Goal: Task Accomplishment & Management: Use online tool/utility

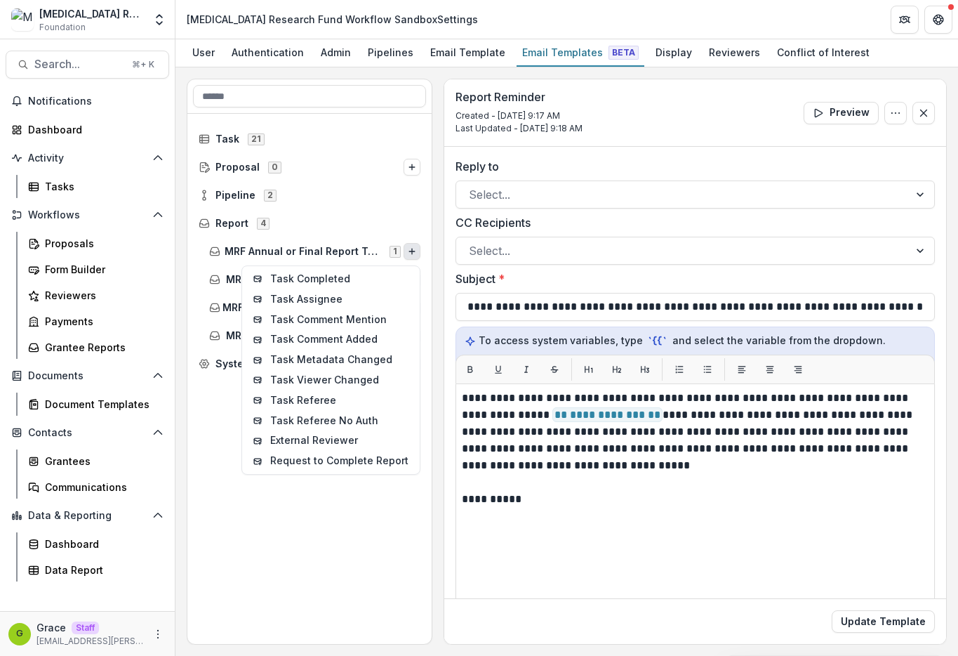
click at [375, 518] on div "Task 21 Proposal 0 Pipeline 2 Report 4 MRF Annual or Final Report Template 1 Ta…" at bounding box center [309, 379] width 244 height 530
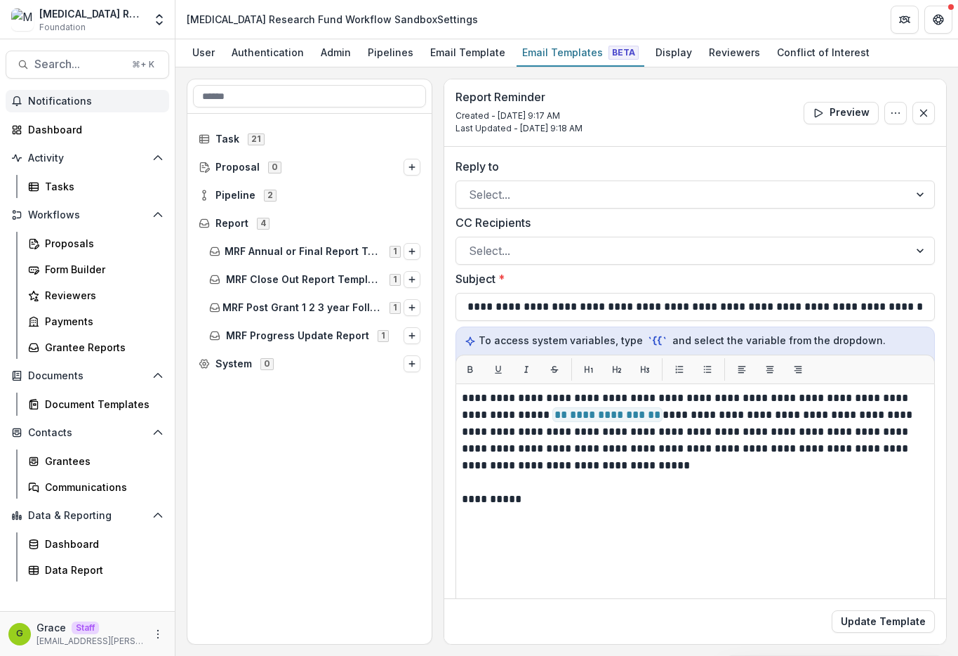
click at [123, 101] on span "Notifications" at bounding box center [95, 101] width 135 height 12
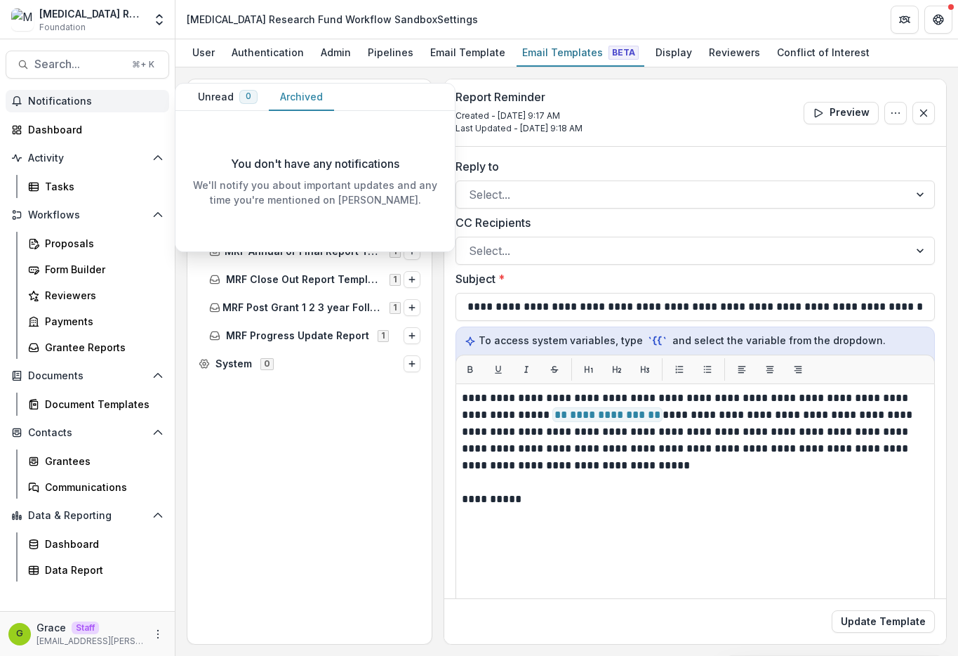
click at [312, 93] on button "Archived" at bounding box center [301, 97] width 65 height 27
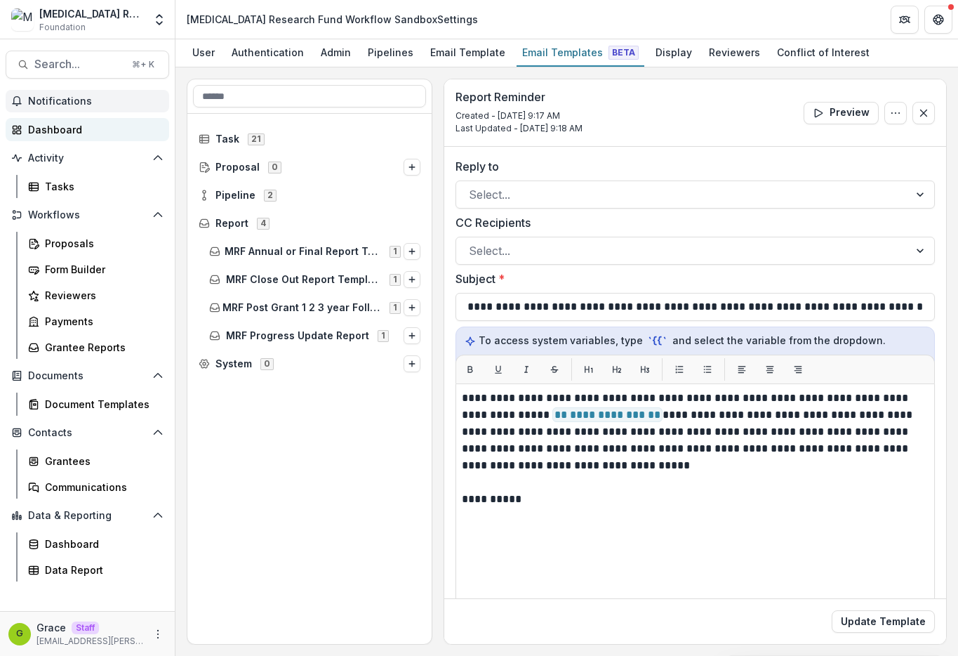
click at [101, 129] on div "Dashboard" at bounding box center [93, 129] width 130 height 15
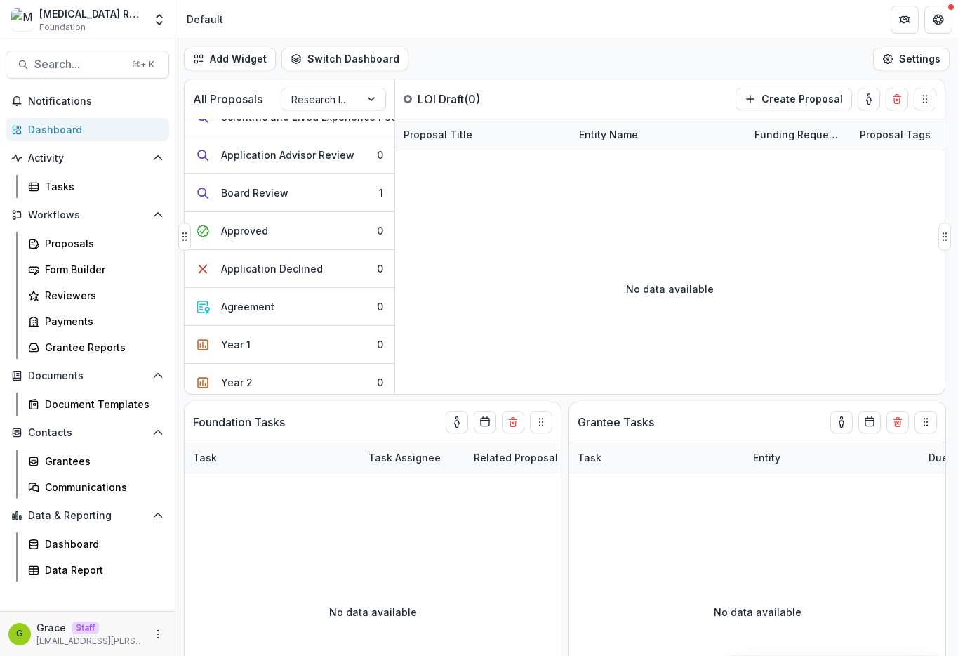
scroll to position [326, 0]
click at [334, 199] on button "Board Review 1" at bounding box center [290, 192] width 210 height 38
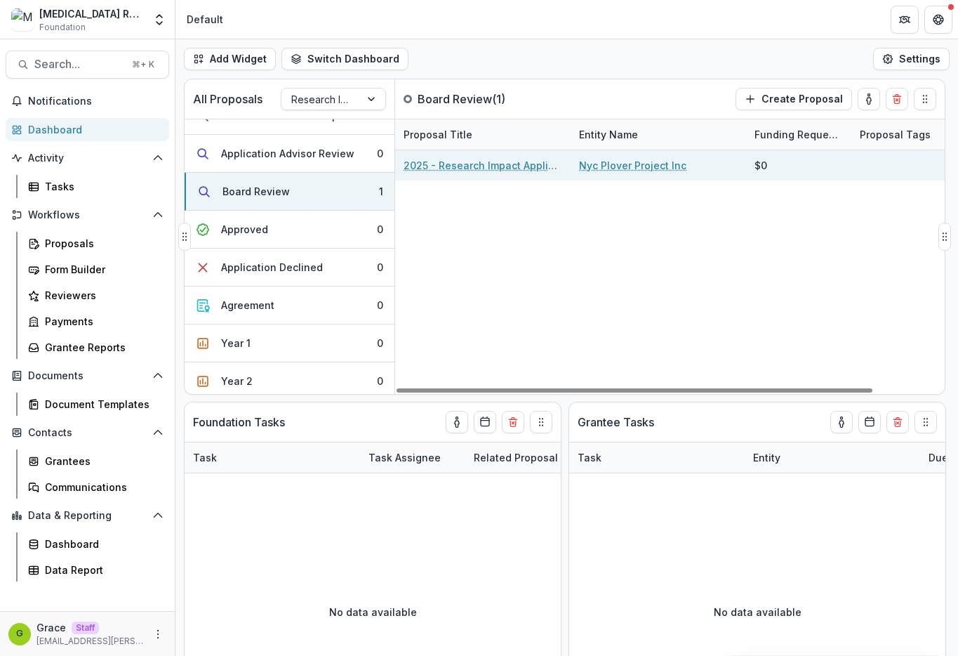
click at [517, 165] on link "2025 - Research Impact Application LOI Stage 1" at bounding box center [483, 165] width 159 height 15
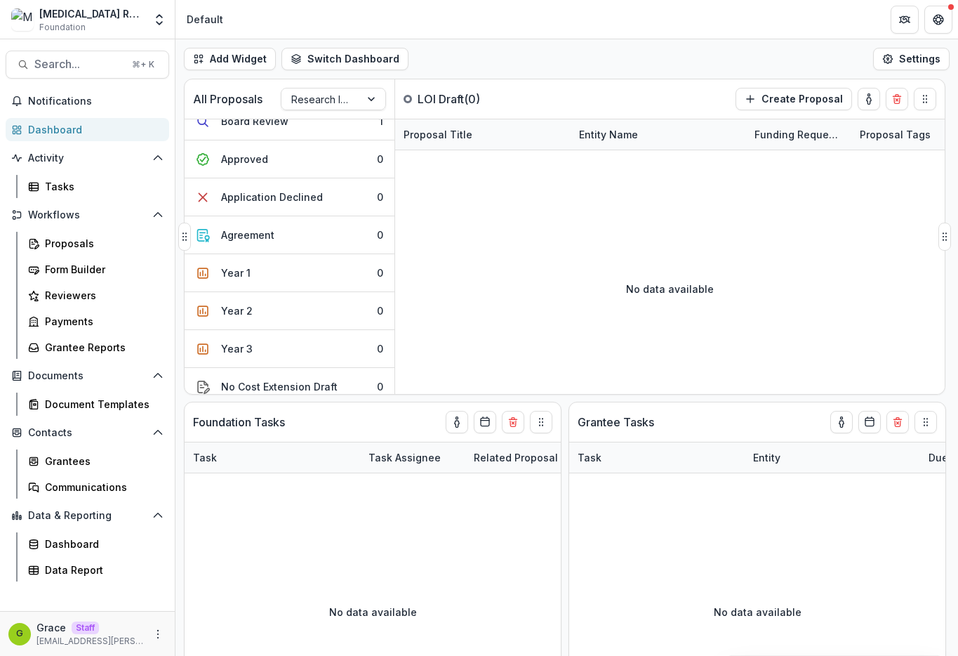
scroll to position [293, 0]
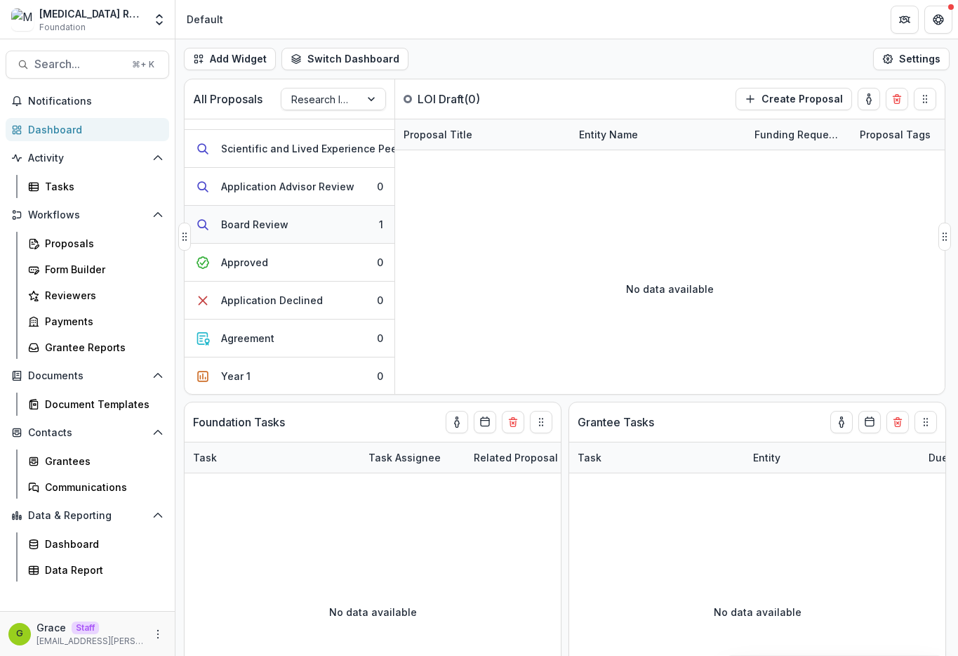
click at [286, 228] on button "Board Review 1" at bounding box center [290, 225] width 210 height 38
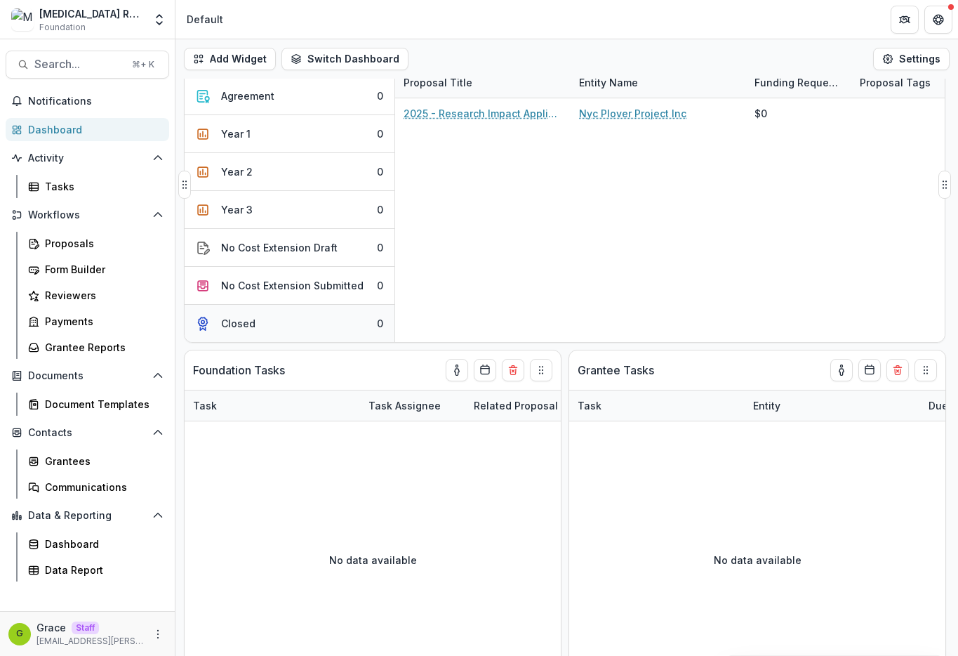
scroll to position [60, 0]
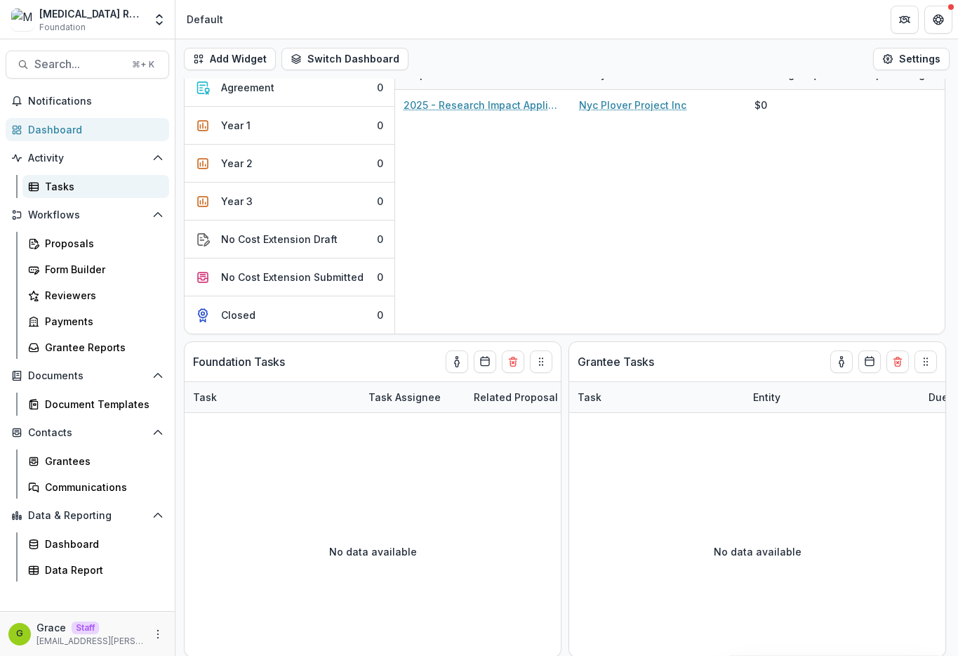
click at [86, 179] on div "Tasks" at bounding box center [101, 186] width 113 height 15
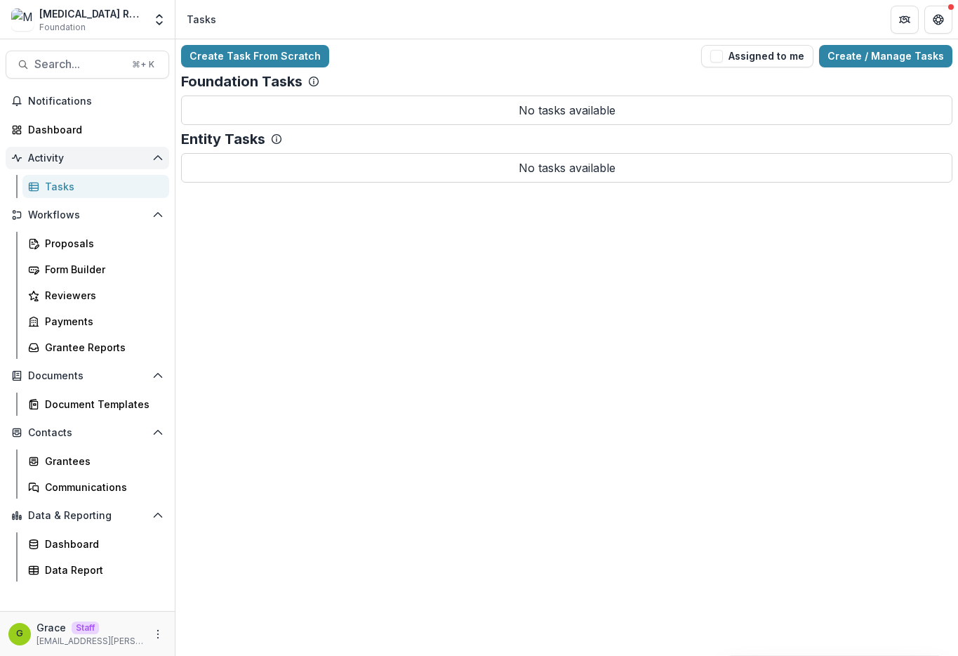
click at [71, 161] on span "Activity" at bounding box center [87, 158] width 119 height 12
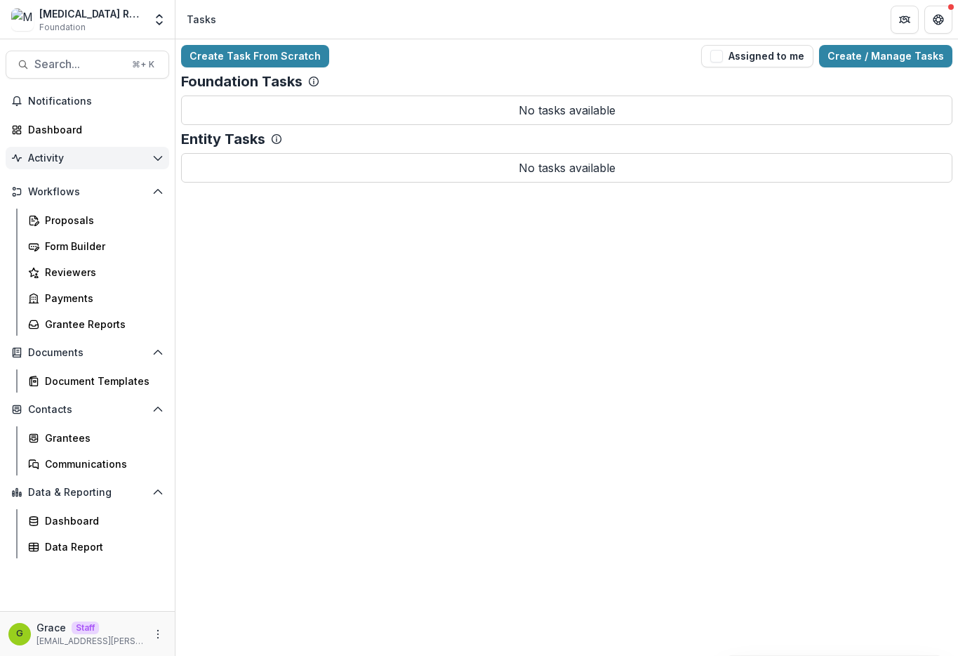
click at [71, 161] on span "Activity" at bounding box center [87, 158] width 119 height 12
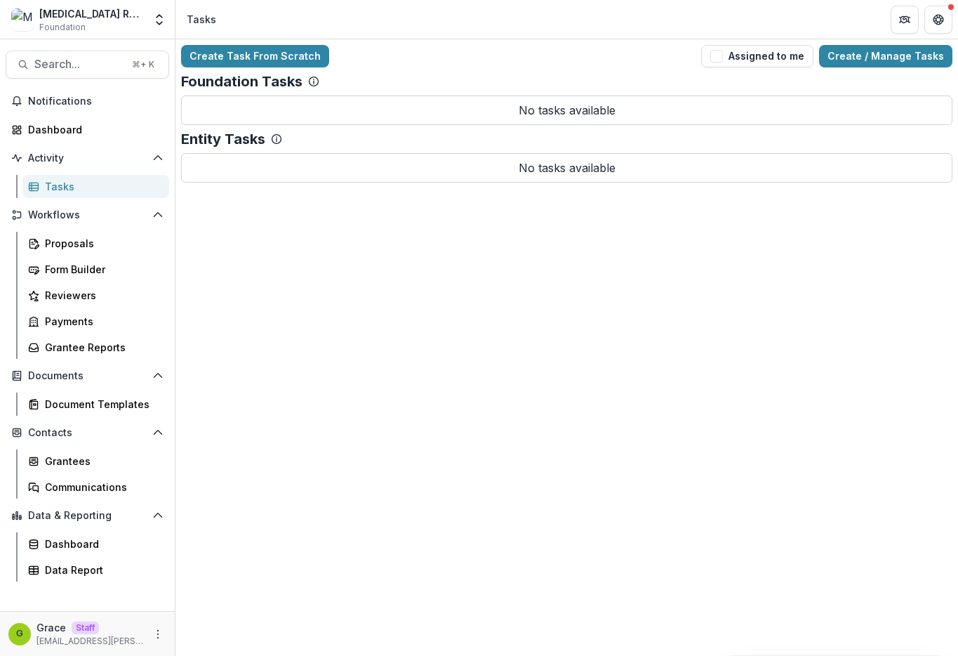
click at [69, 184] on div "Tasks" at bounding box center [101, 186] width 113 height 15
click at [79, 222] on button "Workflows" at bounding box center [88, 215] width 164 height 22
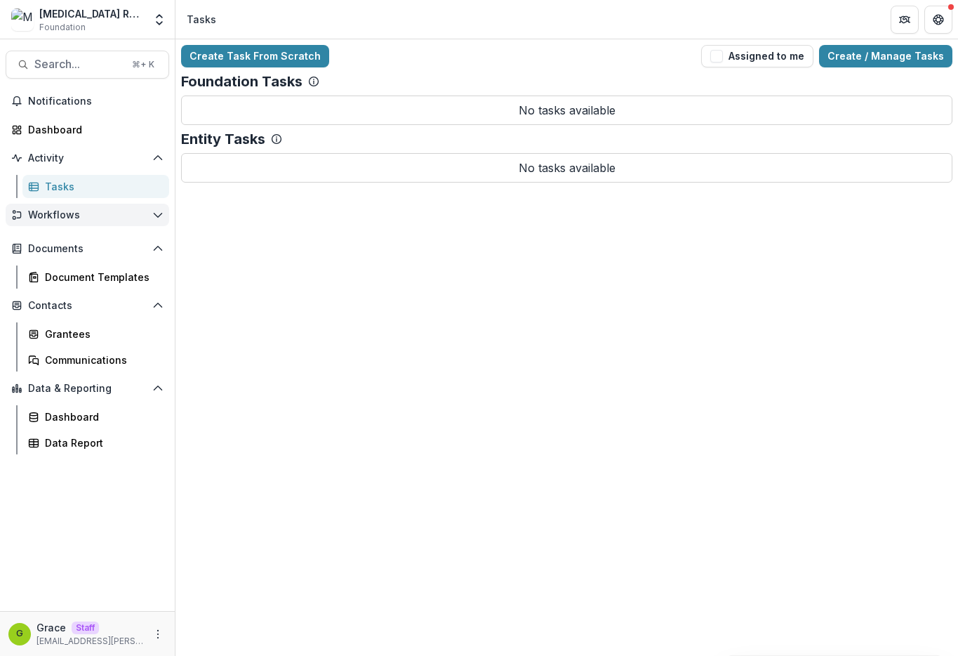
click at [79, 222] on button "Workflows" at bounding box center [88, 215] width 164 height 22
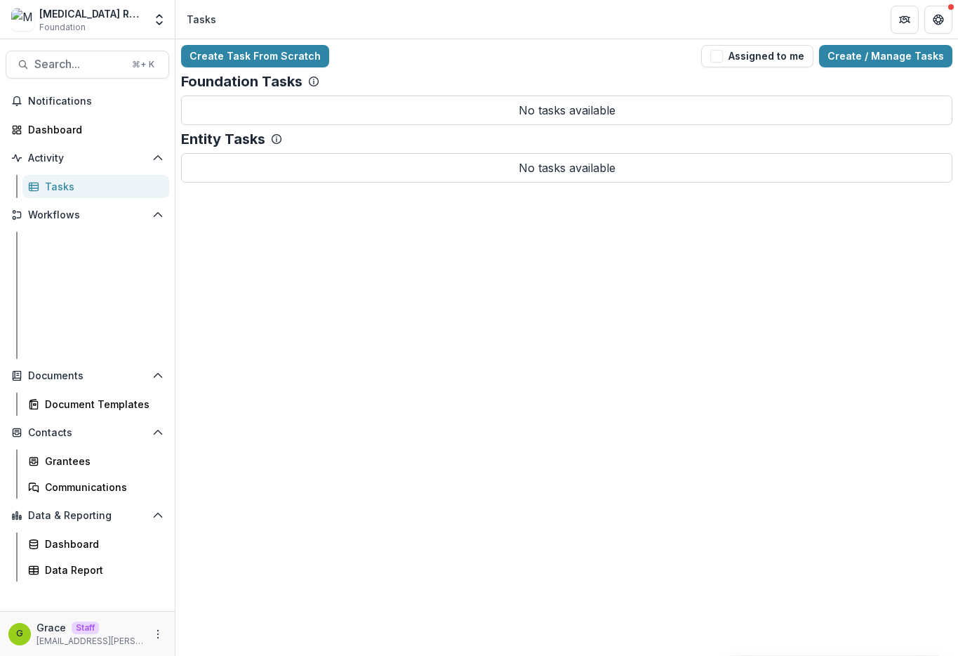
click at [79, 239] on div "Proposals" at bounding box center [101, 243] width 113 height 15
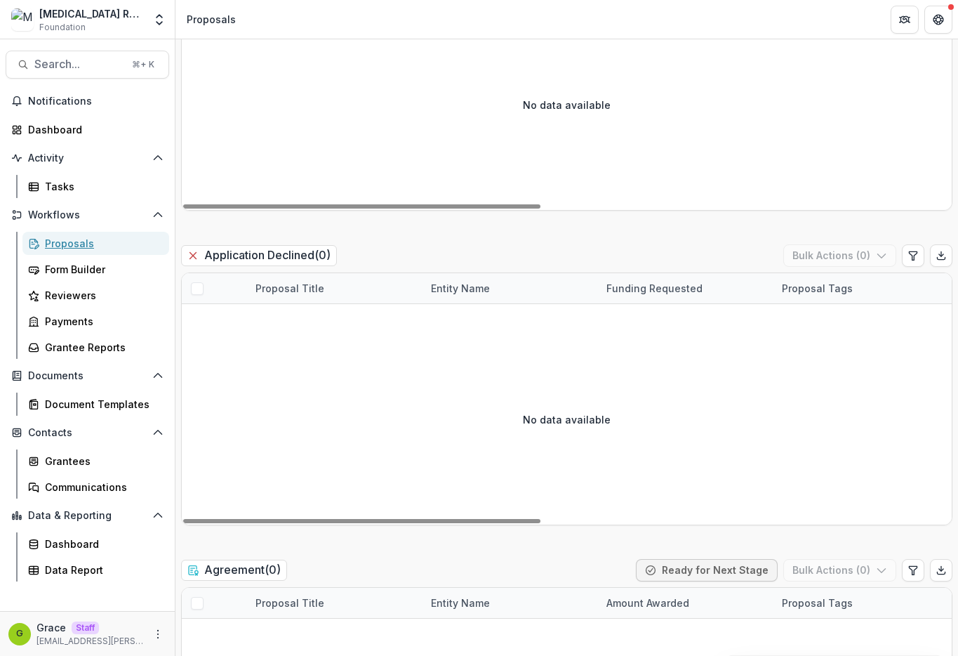
scroll to position [3805, 0]
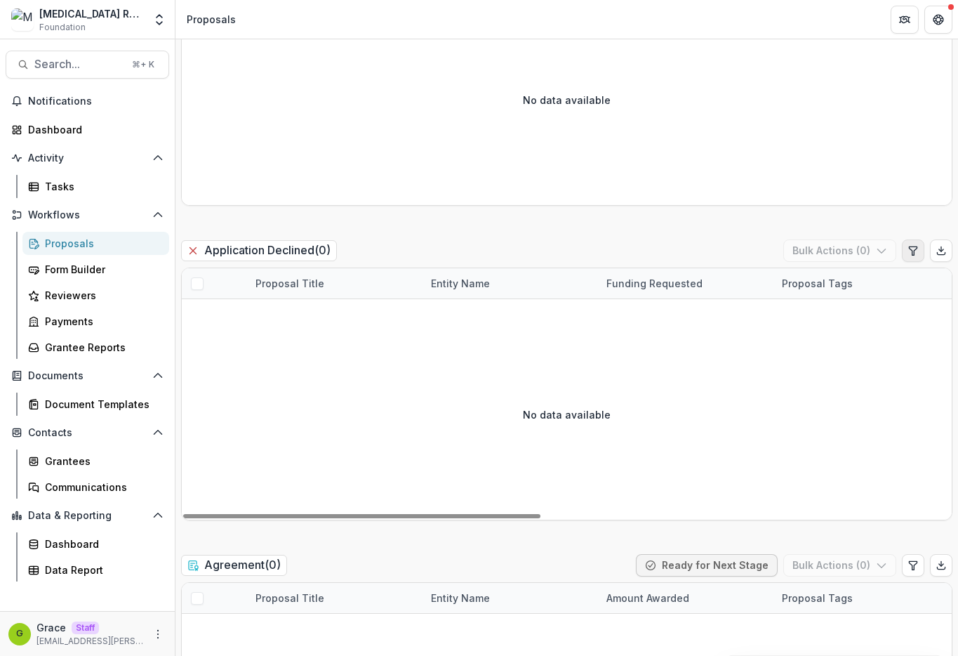
click at [910, 245] on icon "Edit table settings" at bounding box center [912, 250] width 11 height 11
select select "******"
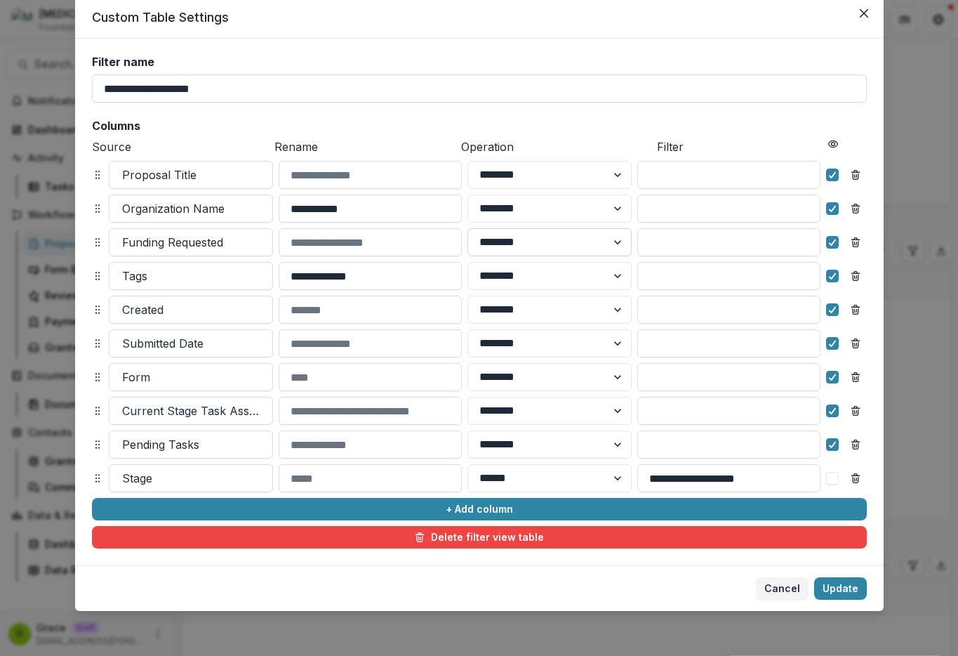
scroll to position [48, 0]
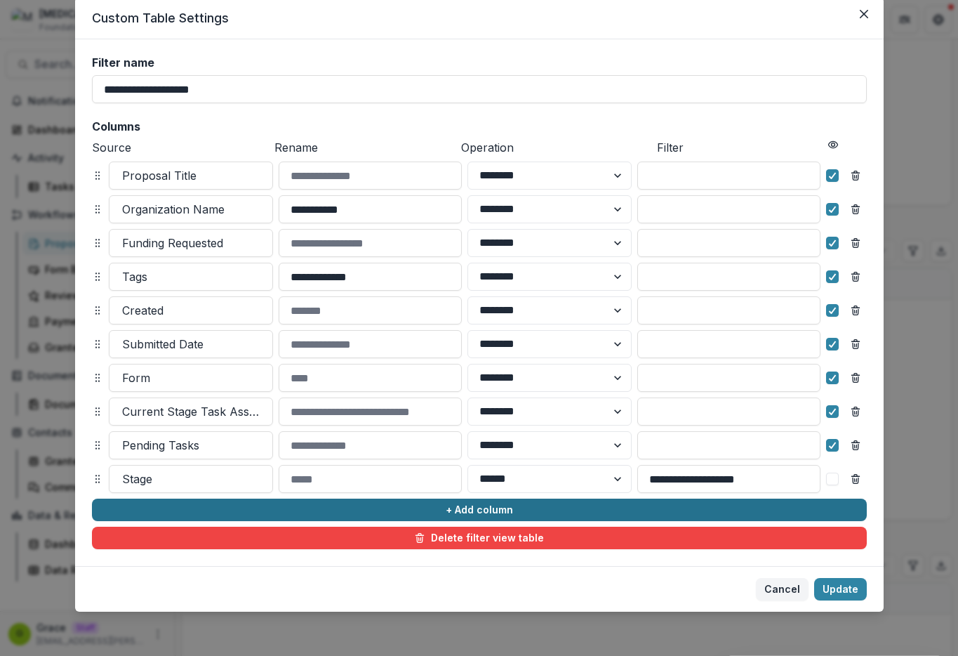
click at [503, 508] on button "+ Add column" at bounding box center [479, 509] width 775 height 22
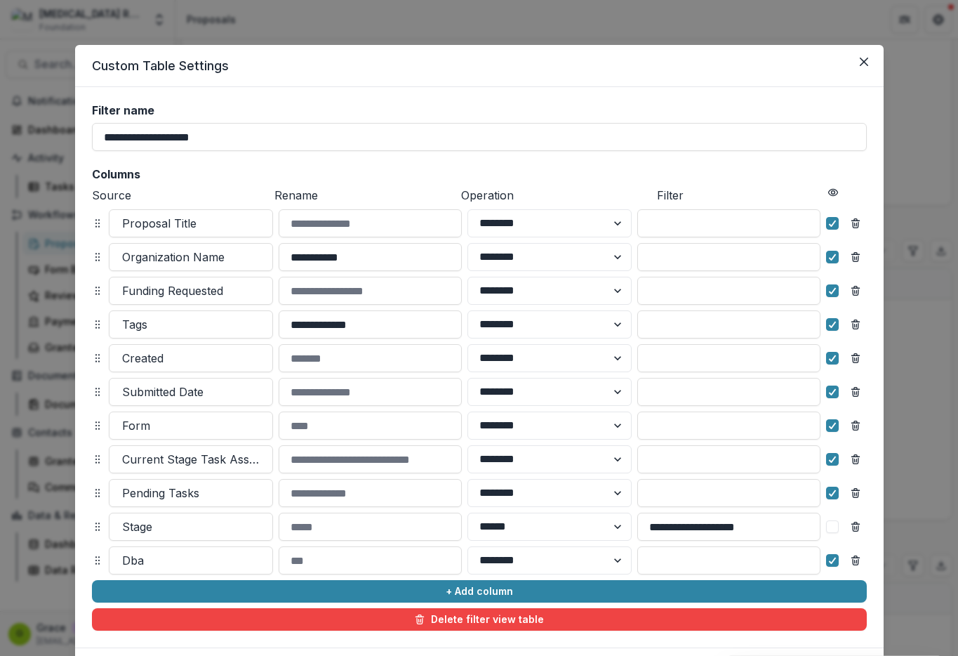
scroll to position [82, 0]
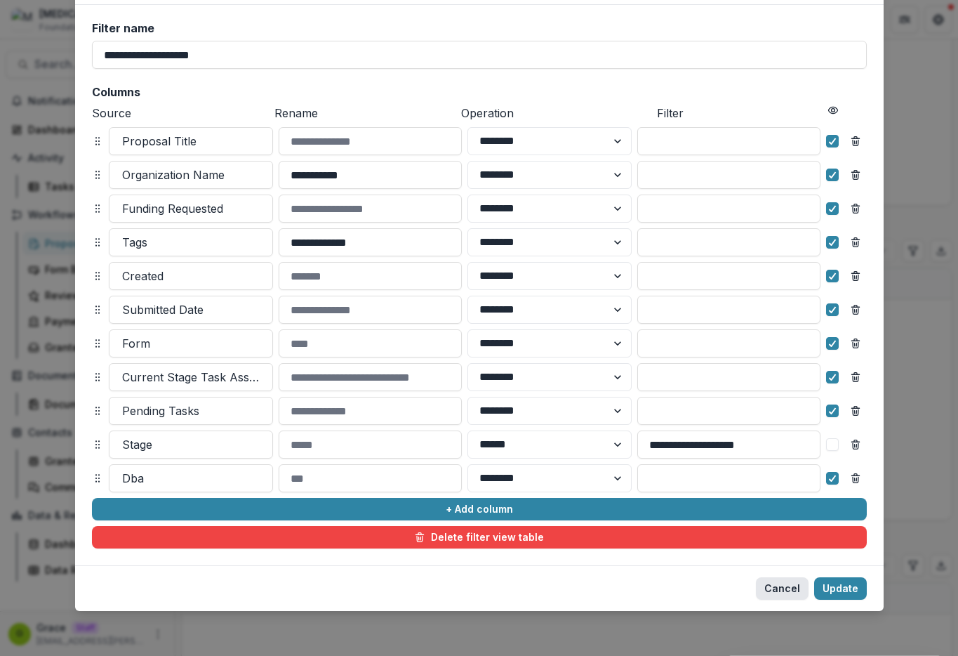
click at [786, 590] on button "Cancel" at bounding box center [782, 588] width 53 height 22
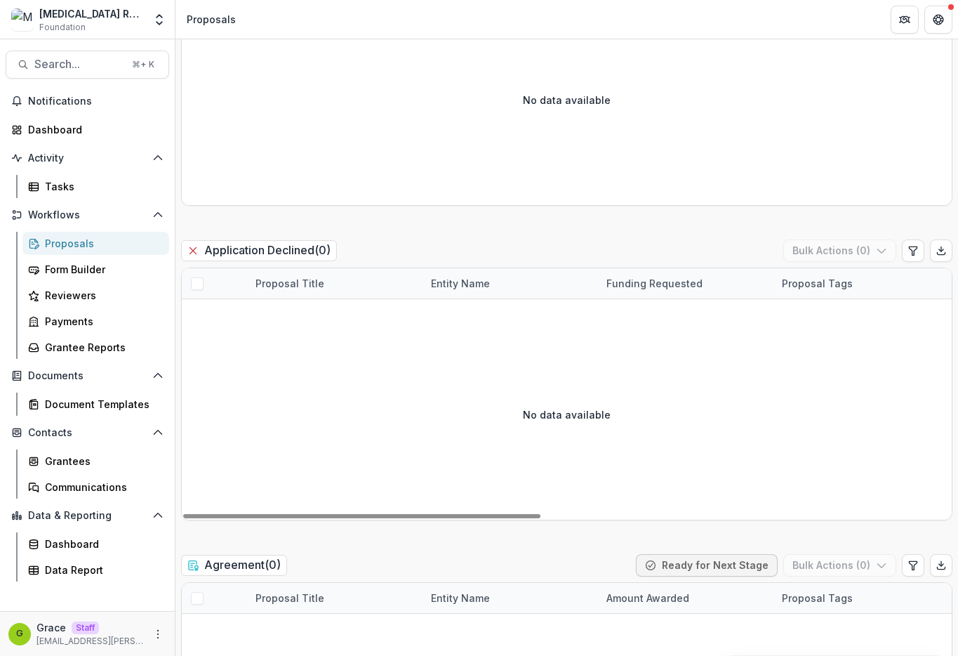
click at [261, 240] on h2 "Application Declined ( 0 )" at bounding box center [259, 250] width 156 height 20
click at [105, 266] on div "Form Builder" at bounding box center [101, 269] width 113 height 15
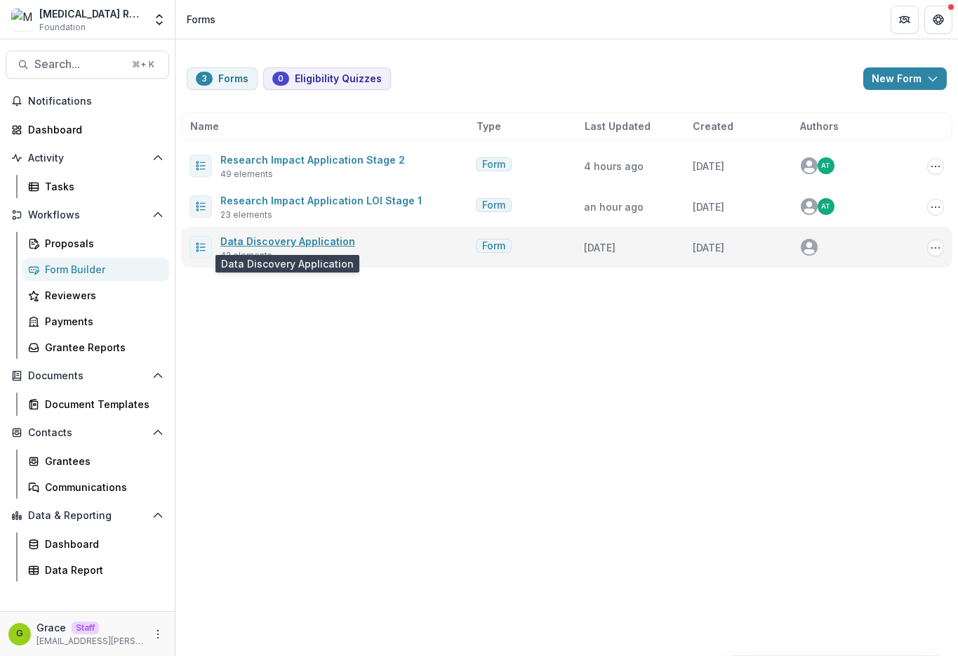
click at [302, 242] on link "Data Discovery Application" at bounding box center [287, 241] width 135 height 12
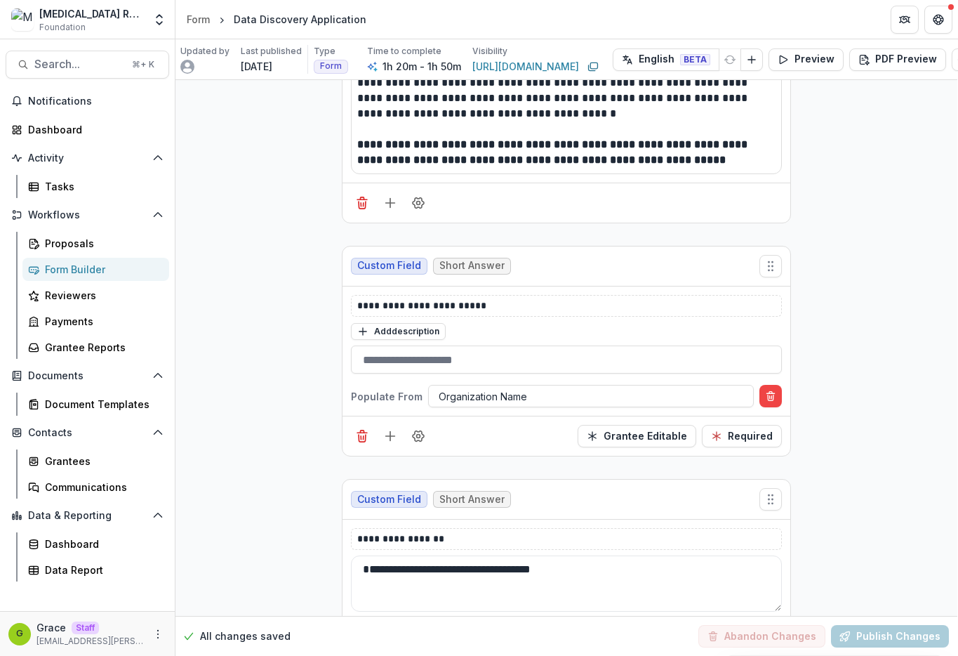
scroll to position [433, 1]
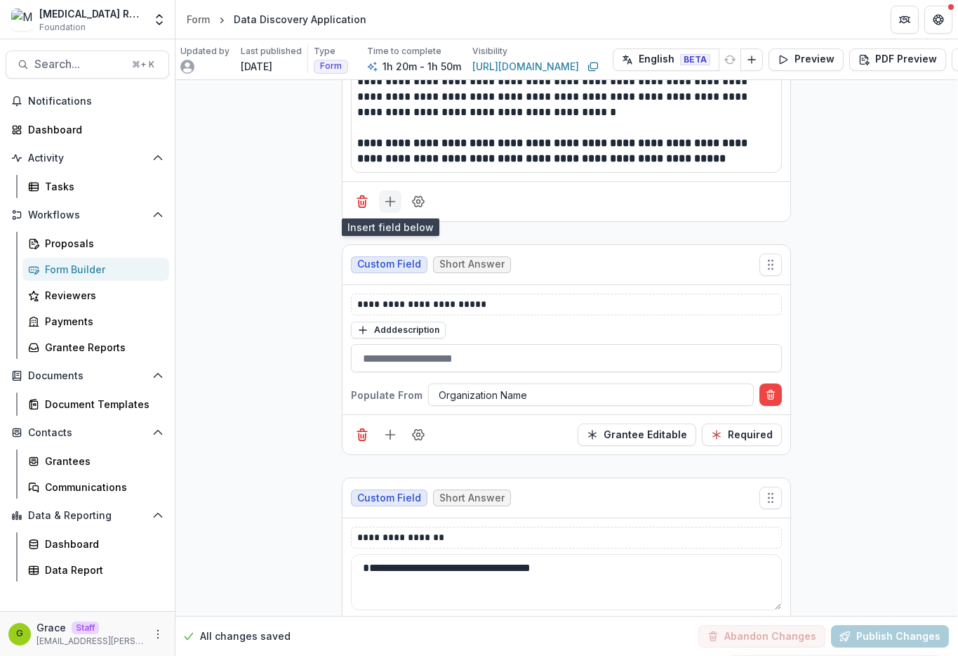
click at [390, 204] on icon "Add field" at bounding box center [390, 201] width 14 height 14
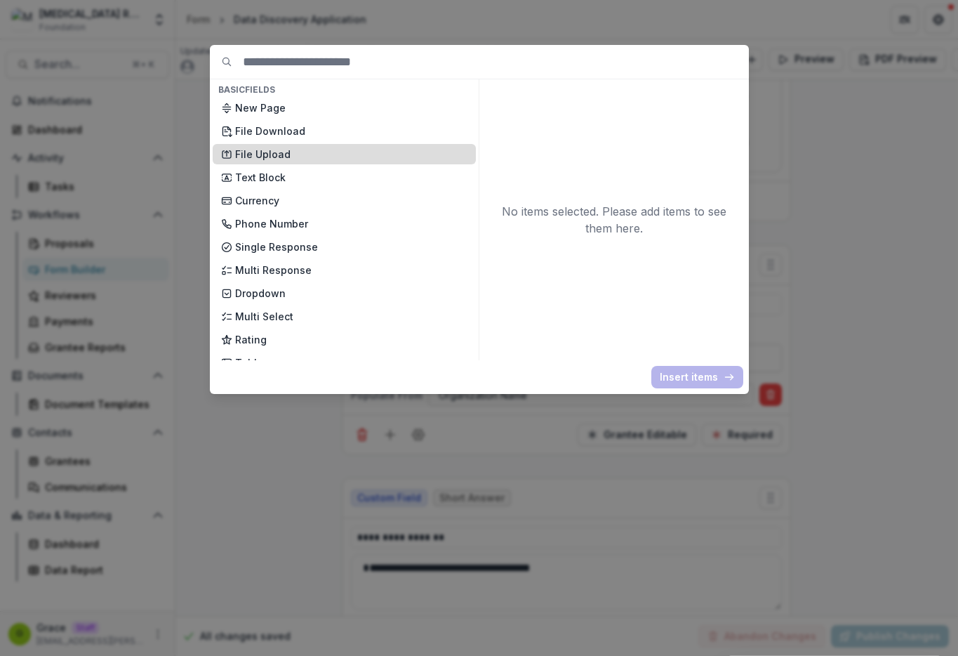
click at [382, 147] on p "File Upload" at bounding box center [351, 154] width 232 height 15
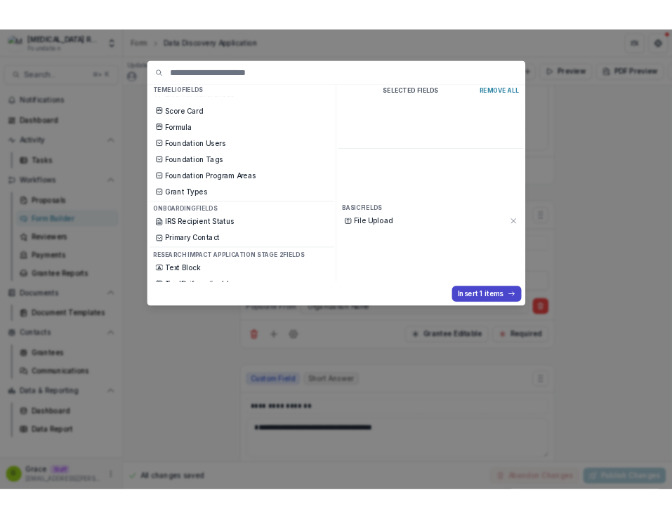
scroll to position [512, 0]
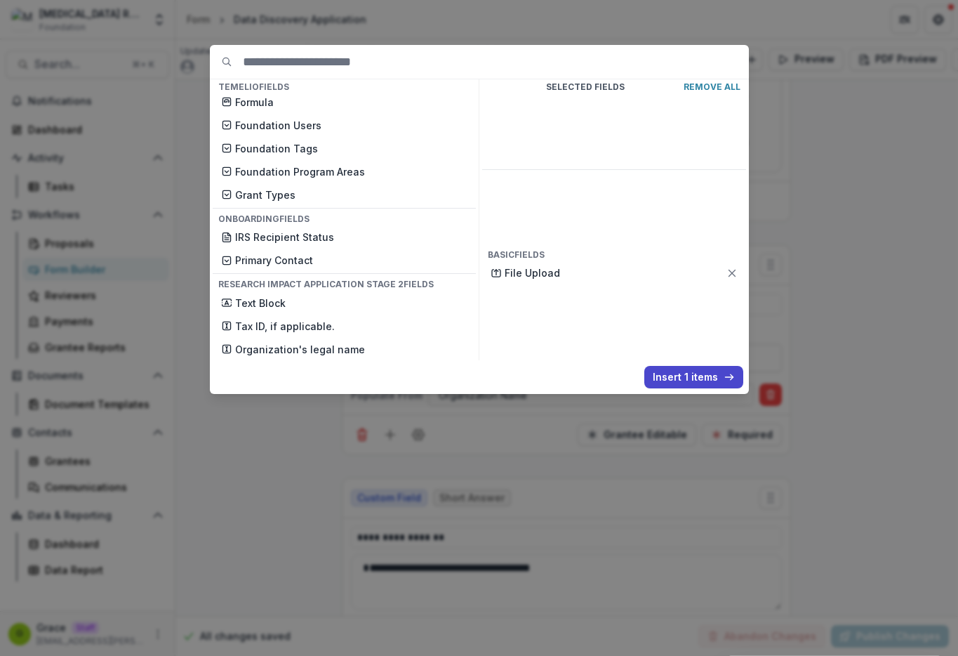
click at [783, 228] on div "Basic Fields New Page File Download File Upload Text Block Currency Phone Numbe…" at bounding box center [479, 328] width 958 height 656
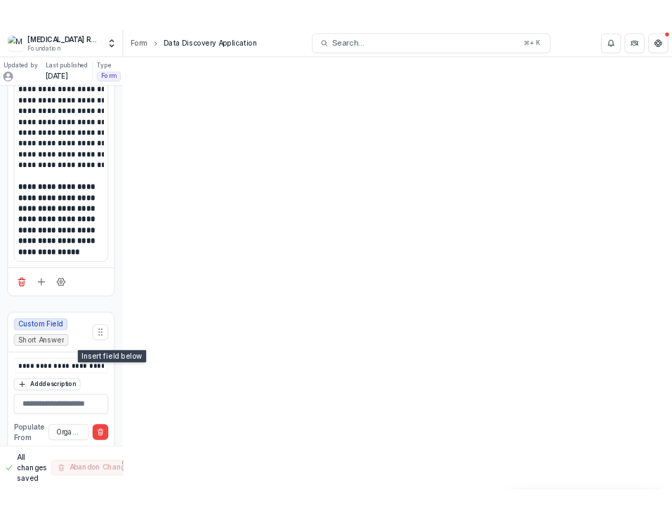
scroll to position [433, 1]
